Goal: Task Accomplishment & Management: Use online tool/utility

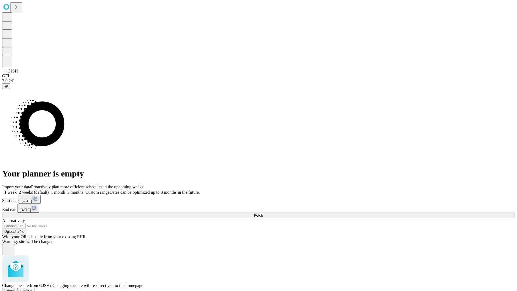
click at [33, 289] on span "Confirm" at bounding box center [26, 291] width 13 height 4
click at [65, 190] on label "1 month" at bounding box center [57, 192] width 16 height 5
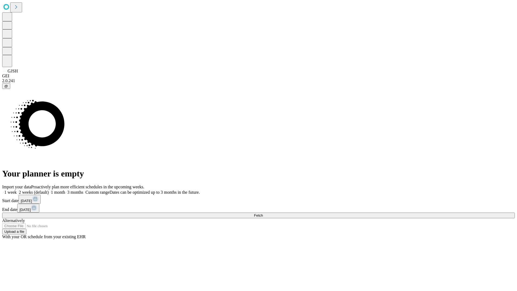
click at [263, 213] on span "Fetch" at bounding box center [258, 215] width 9 height 4
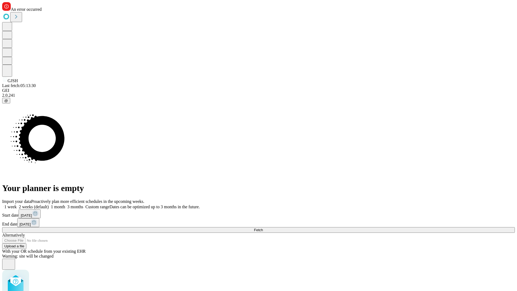
click at [65, 205] on label "1 month" at bounding box center [57, 207] width 16 height 5
click at [263, 228] on span "Fetch" at bounding box center [258, 230] width 9 height 4
click at [65, 205] on label "1 month" at bounding box center [57, 207] width 16 height 5
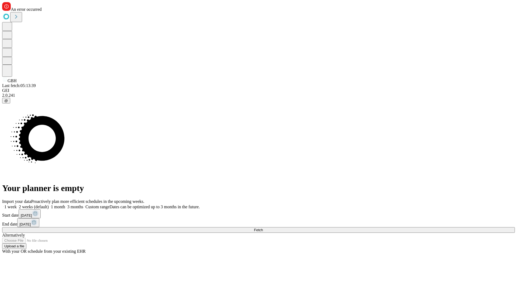
click at [263, 228] on span "Fetch" at bounding box center [258, 230] width 9 height 4
click at [65, 205] on label "1 month" at bounding box center [57, 207] width 16 height 5
click at [263, 228] on span "Fetch" at bounding box center [258, 230] width 9 height 4
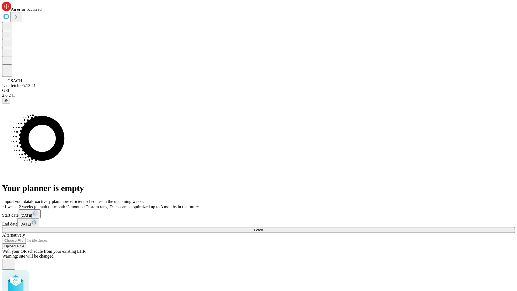
click at [65, 205] on label "1 month" at bounding box center [57, 207] width 16 height 5
click at [263, 228] on span "Fetch" at bounding box center [258, 230] width 9 height 4
click at [65, 205] on label "1 month" at bounding box center [57, 207] width 16 height 5
click at [263, 228] on span "Fetch" at bounding box center [258, 230] width 9 height 4
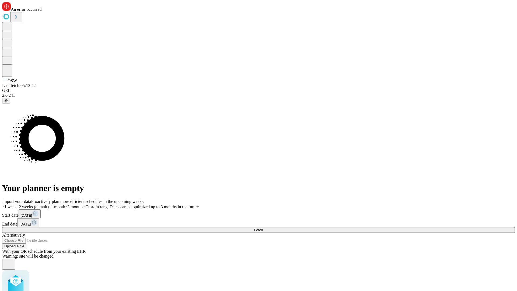
click at [65, 205] on label "1 month" at bounding box center [57, 207] width 16 height 5
click at [263, 228] on span "Fetch" at bounding box center [258, 230] width 9 height 4
click at [65, 205] on label "1 month" at bounding box center [57, 207] width 16 height 5
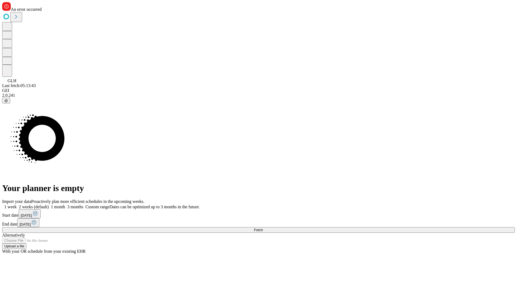
click at [263, 228] on span "Fetch" at bounding box center [258, 230] width 9 height 4
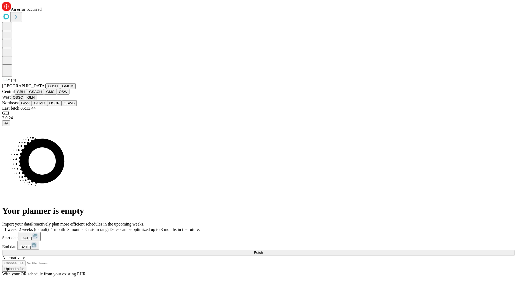
click at [32, 106] on button "GWV" at bounding box center [25, 103] width 13 height 6
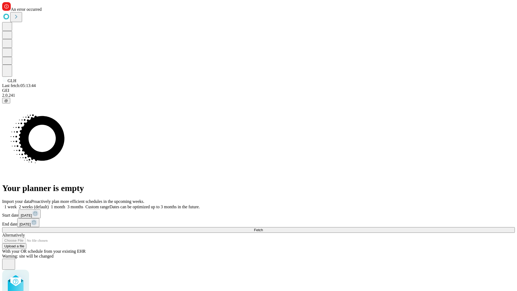
click at [65, 205] on label "1 month" at bounding box center [57, 207] width 16 height 5
click at [263, 228] on span "Fetch" at bounding box center [258, 230] width 9 height 4
click at [65, 205] on label "1 month" at bounding box center [57, 207] width 16 height 5
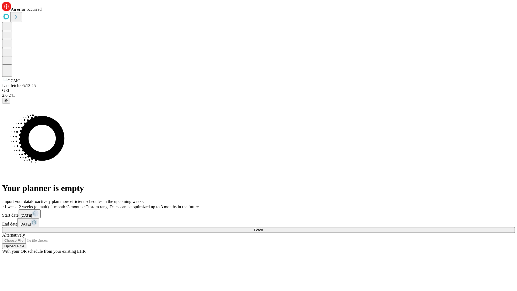
click at [263, 228] on span "Fetch" at bounding box center [258, 230] width 9 height 4
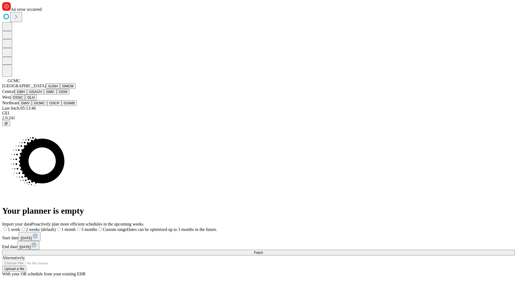
click at [47, 106] on button "OSCP" at bounding box center [54, 103] width 15 height 6
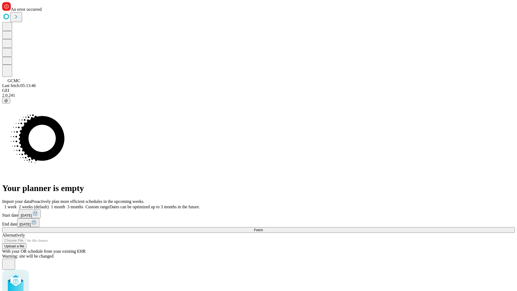
click at [65, 205] on label "1 month" at bounding box center [57, 207] width 16 height 5
click at [263, 228] on span "Fetch" at bounding box center [258, 230] width 9 height 4
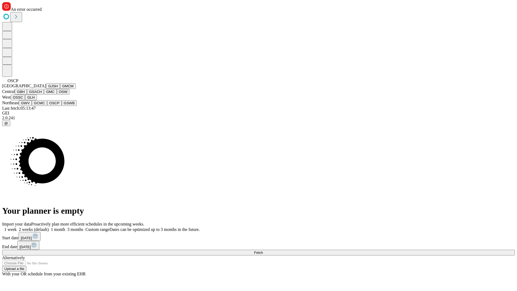
click at [62, 106] on button "GSWB" at bounding box center [69, 103] width 15 height 6
